Goal: Task Accomplishment & Management: Use online tool/utility

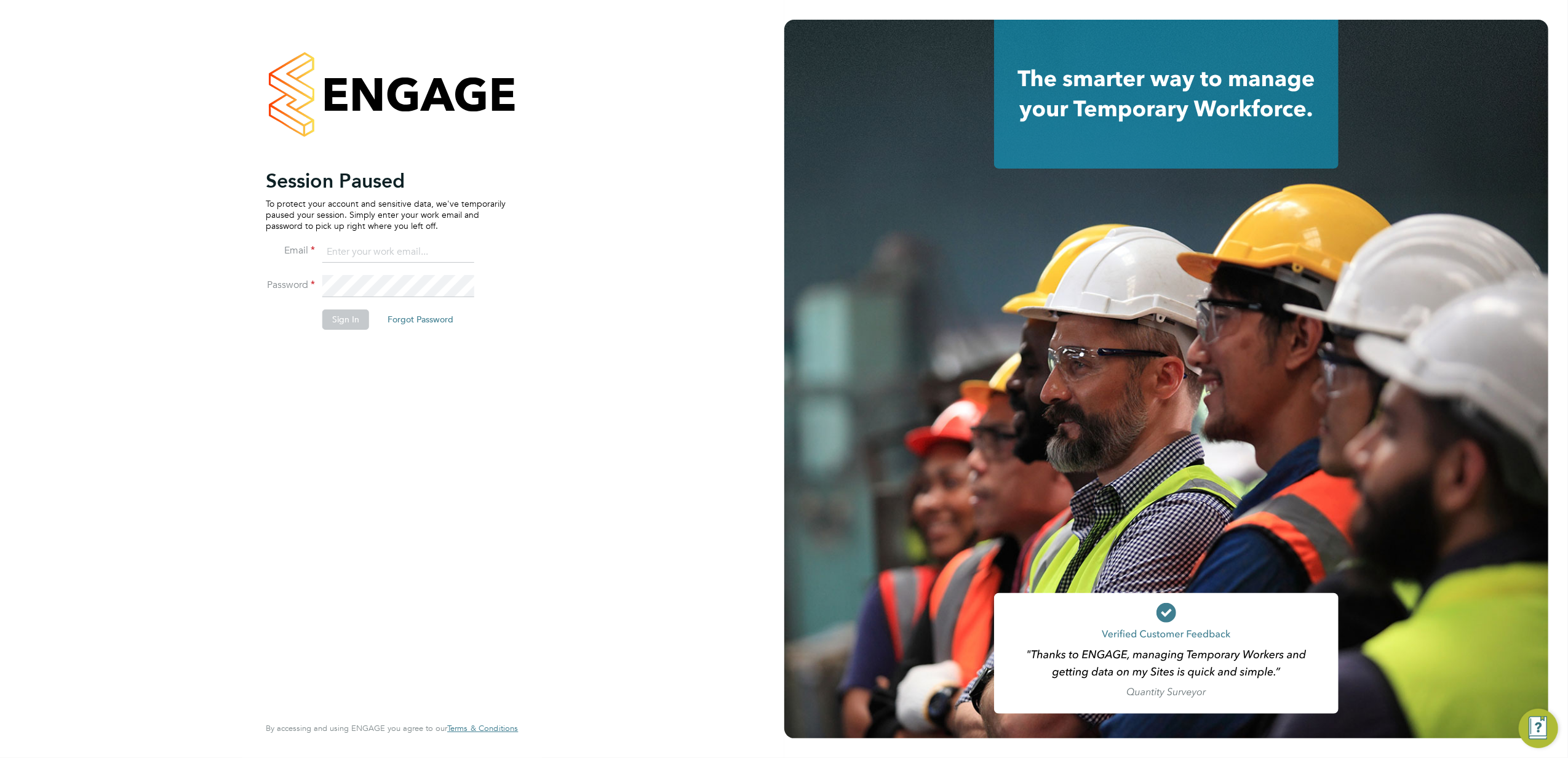
type input "billy.McNamara@regensolutions.co.uk"
click at [346, 322] on button "Sign In" at bounding box center [345, 319] width 46 height 20
